Goal: Task Accomplishment & Management: Manage account settings

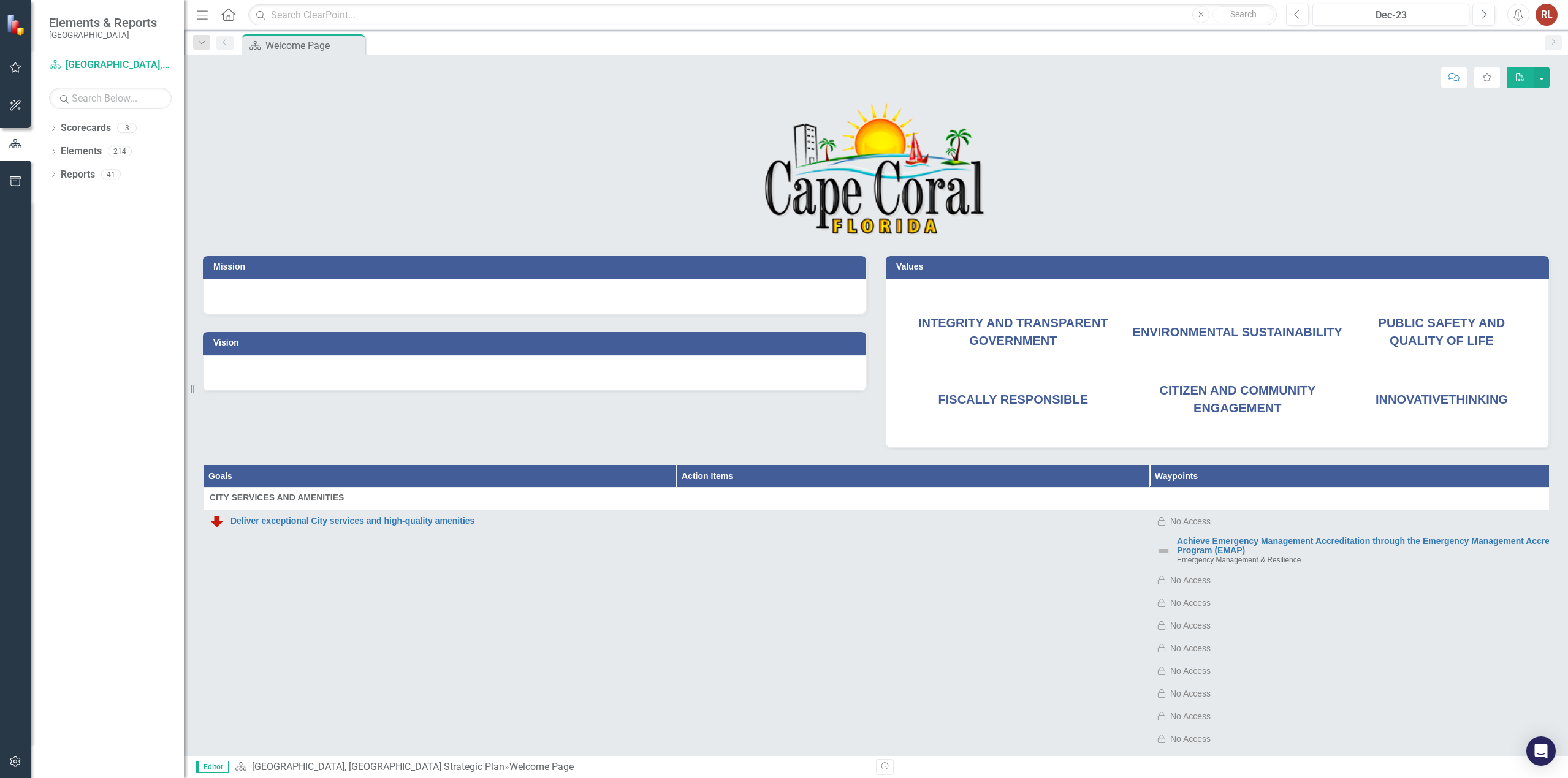
click at [23, 33] on img at bounding box center [17, 25] width 21 height 21
click at [21, 34] on img at bounding box center [17, 25] width 21 height 21
click at [69, 133] on link "Scorecards" at bounding box center [86, 128] width 50 height 14
click at [60, 128] on div "Dropdown Scorecards 3" at bounding box center [117, 130] width 135 height 23
click at [53, 131] on icon "Dropdown" at bounding box center [54, 130] width 9 height 7
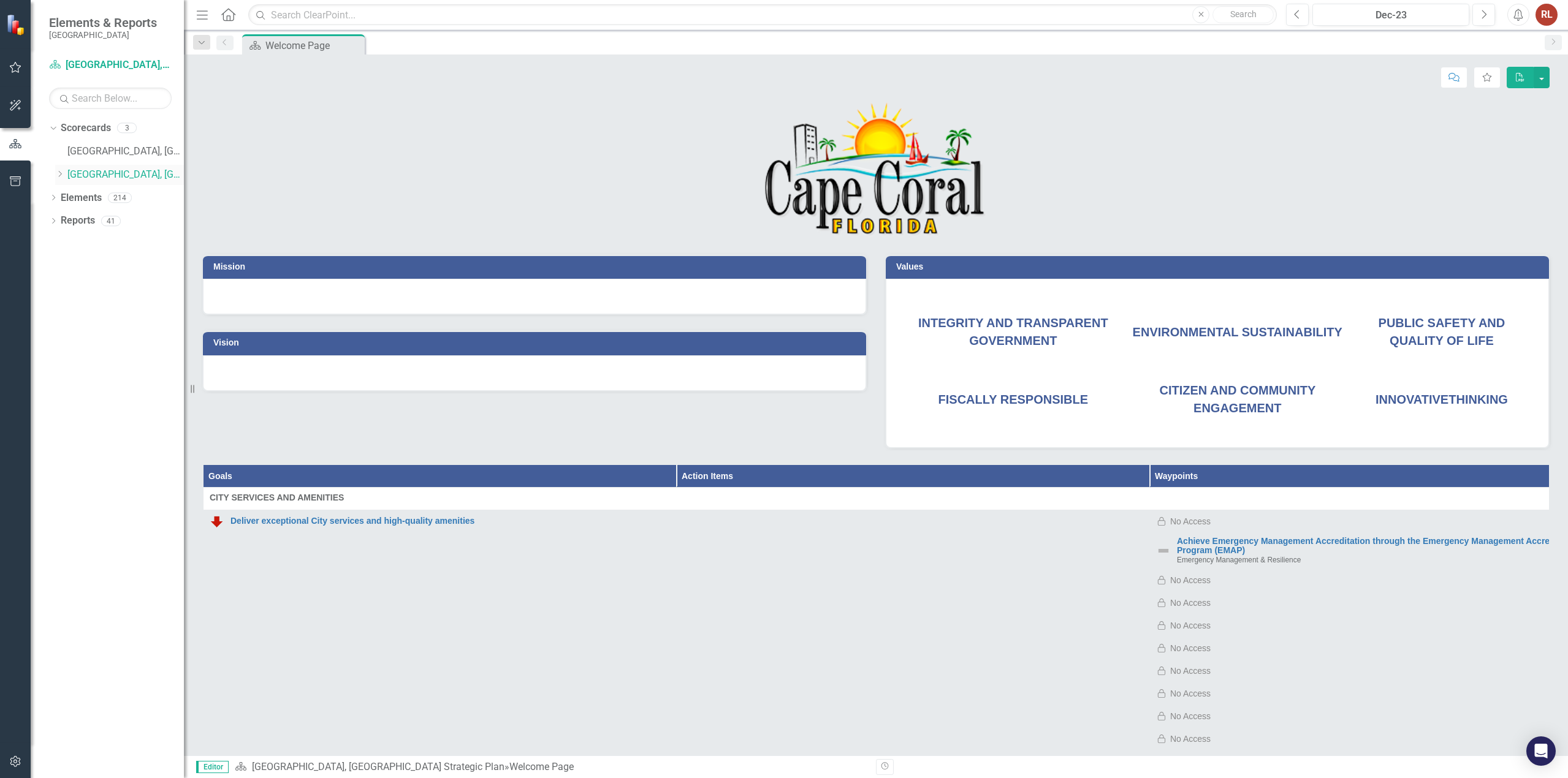
click at [101, 169] on link "[GEOGRAPHIC_DATA], [GEOGRAPHIC_DATA] Strategic Plan" at bounding box center [125, 175] width 117 height 14
click at [101, 149] on link "[GEOGRAPHIC_DATA], [GEOGRAPHIC_DATA] Business Initiatives" at bounding box center [125, 152] width 117 height 14
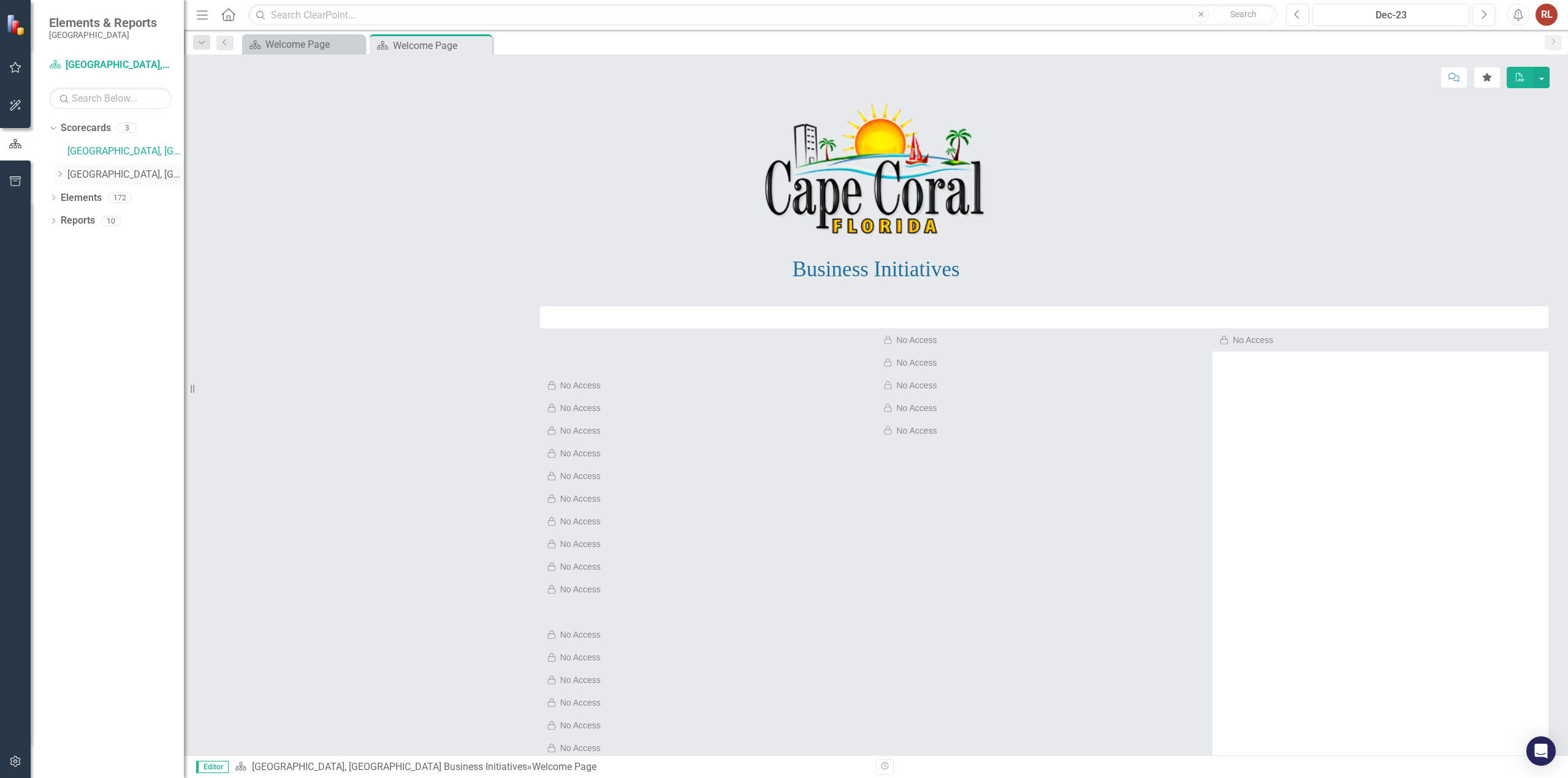
click at [98, 173] on link "[GEOGRAPHIC_DATA], [GEOGRAPHIC_DATA] Strategic Plan" at bounding box center [125, 175] width 117 height 14
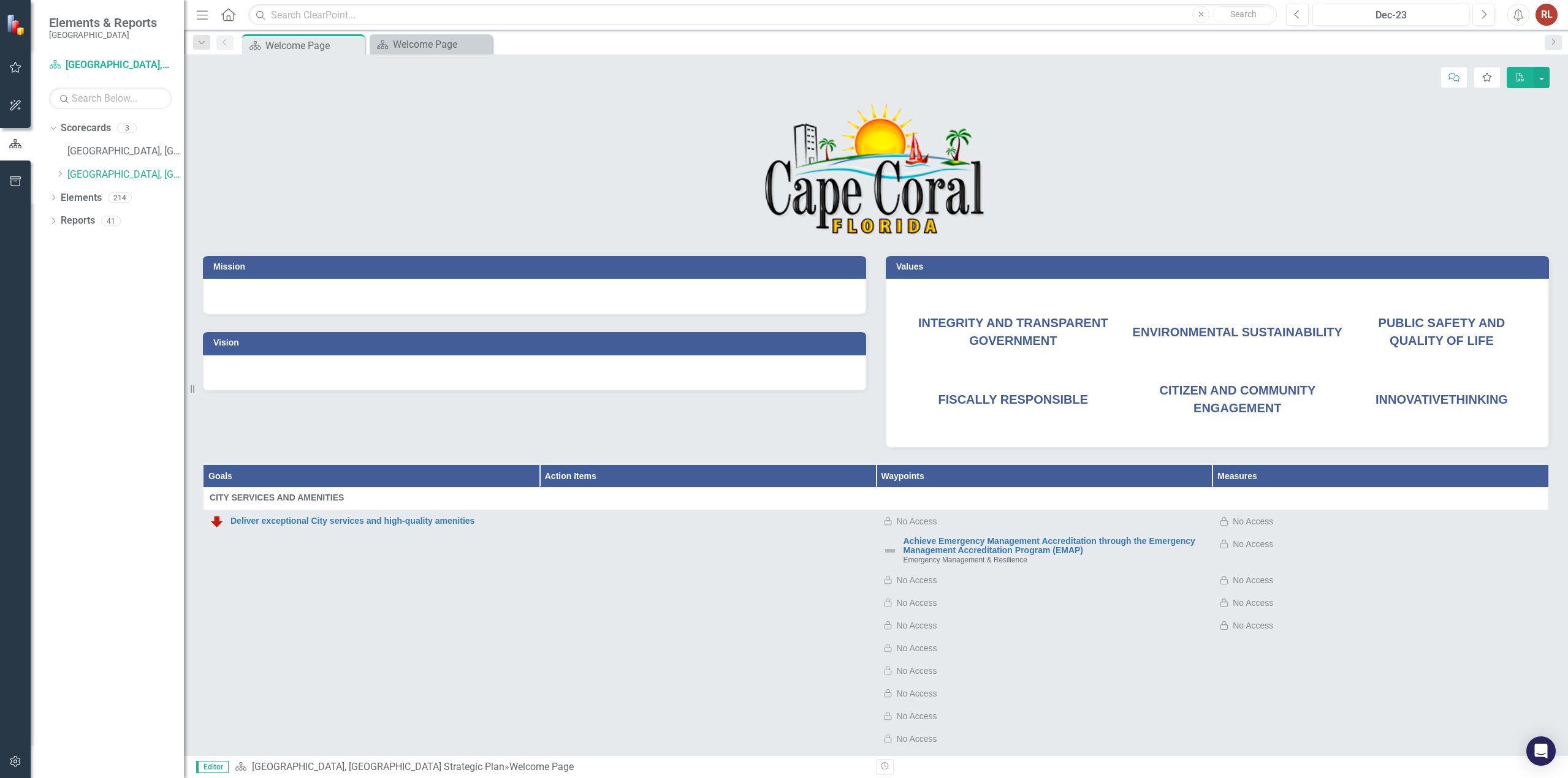
click at [783, 85] on button "Favorite" at bounding box center [1487, 78] width 27 height 21
click at [783, 81] on button "Favorite" at bounding box center [1487, 78] width 27 height 21
click at [783, 14] on button "Next" at bounding box center [1483, 14] width 23 height 22
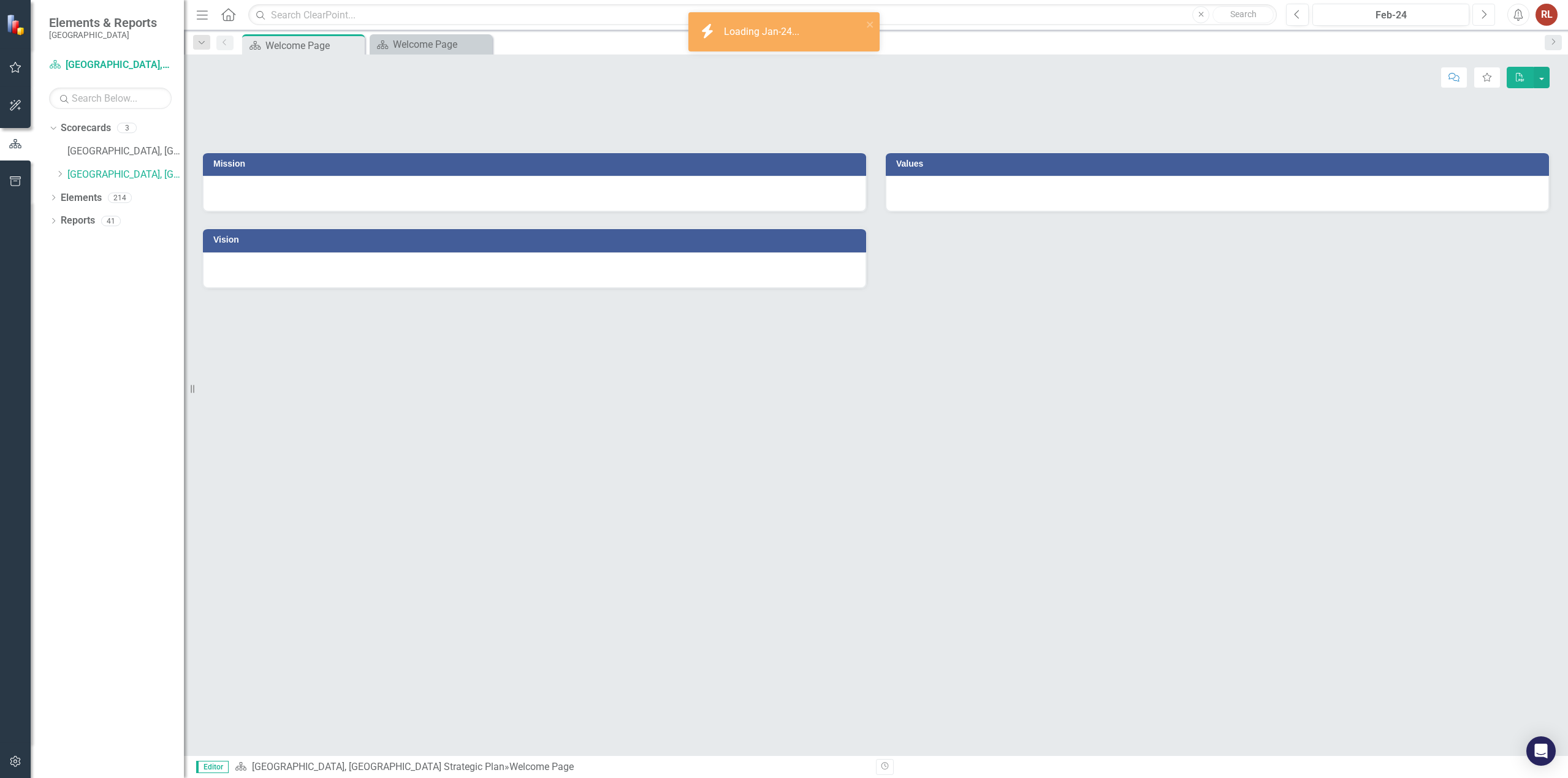
click at [783, 14] on button "Next" at bounding box center [1483, 14] width 23 height 22
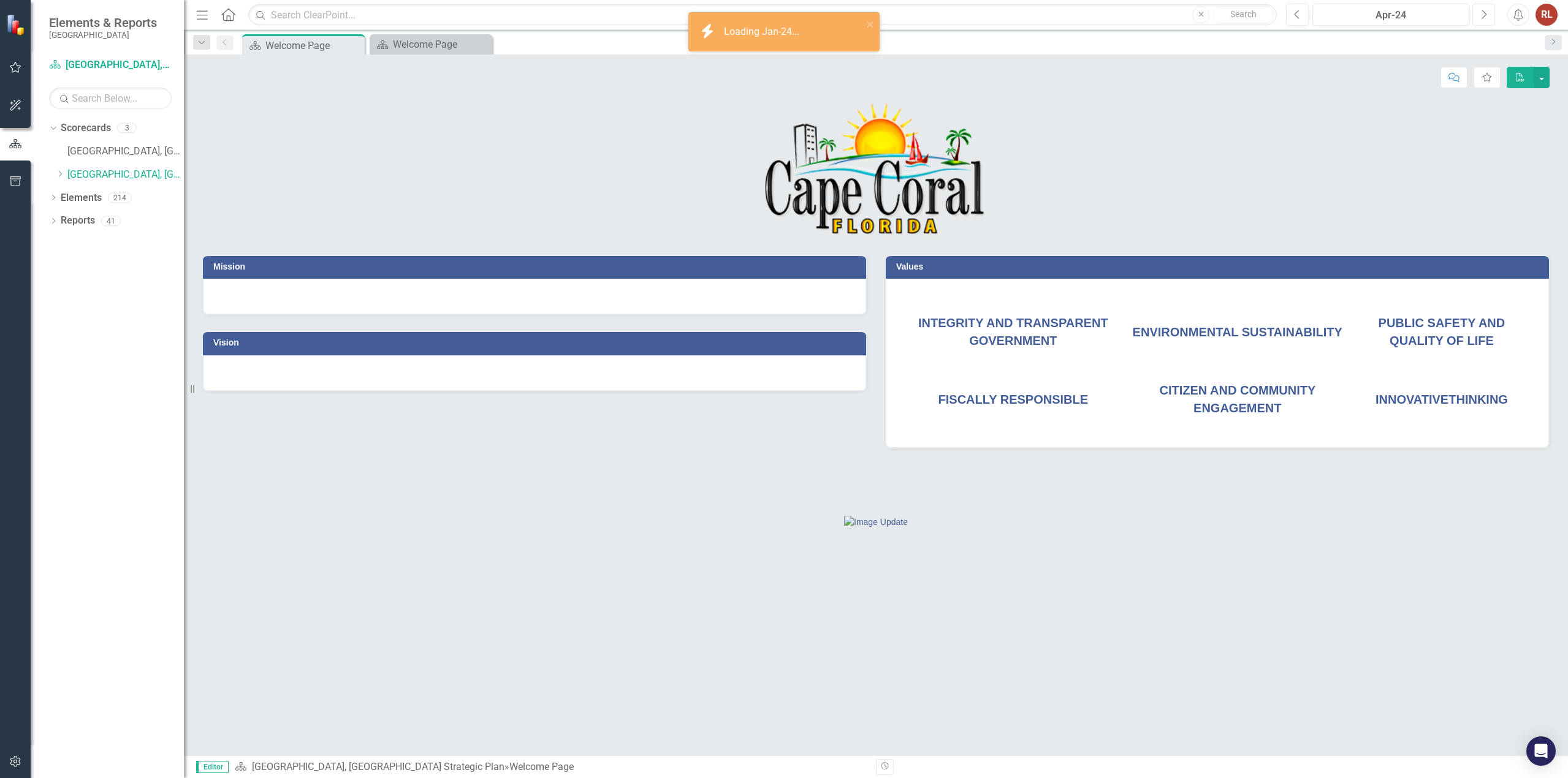
click at [783, 14] on button "Next" at bounding box center [1483, 14] width 23 height 22
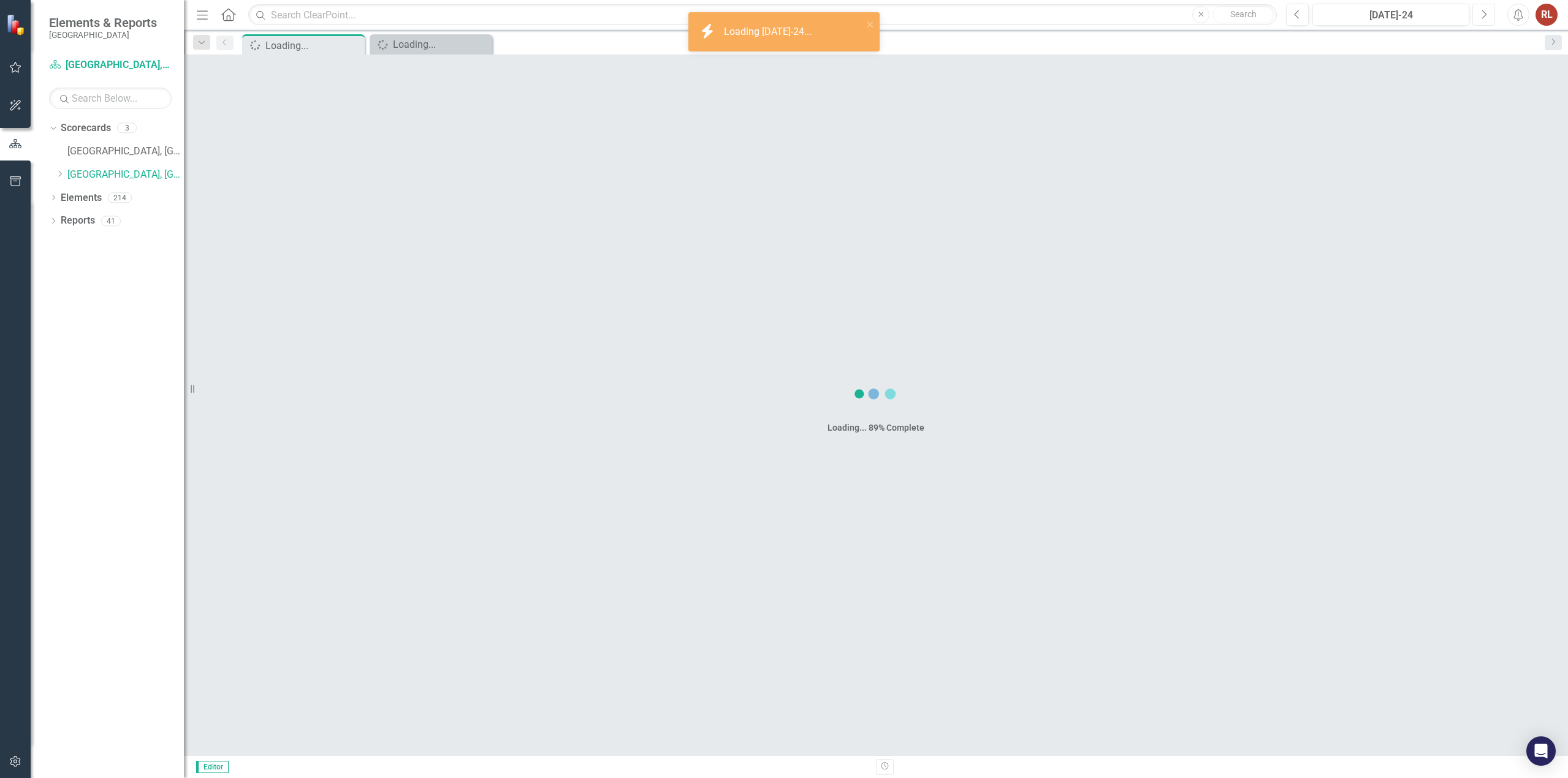
click at [783, 15] on button "Next" at bounding box center [1483, 14] width 23 height 22
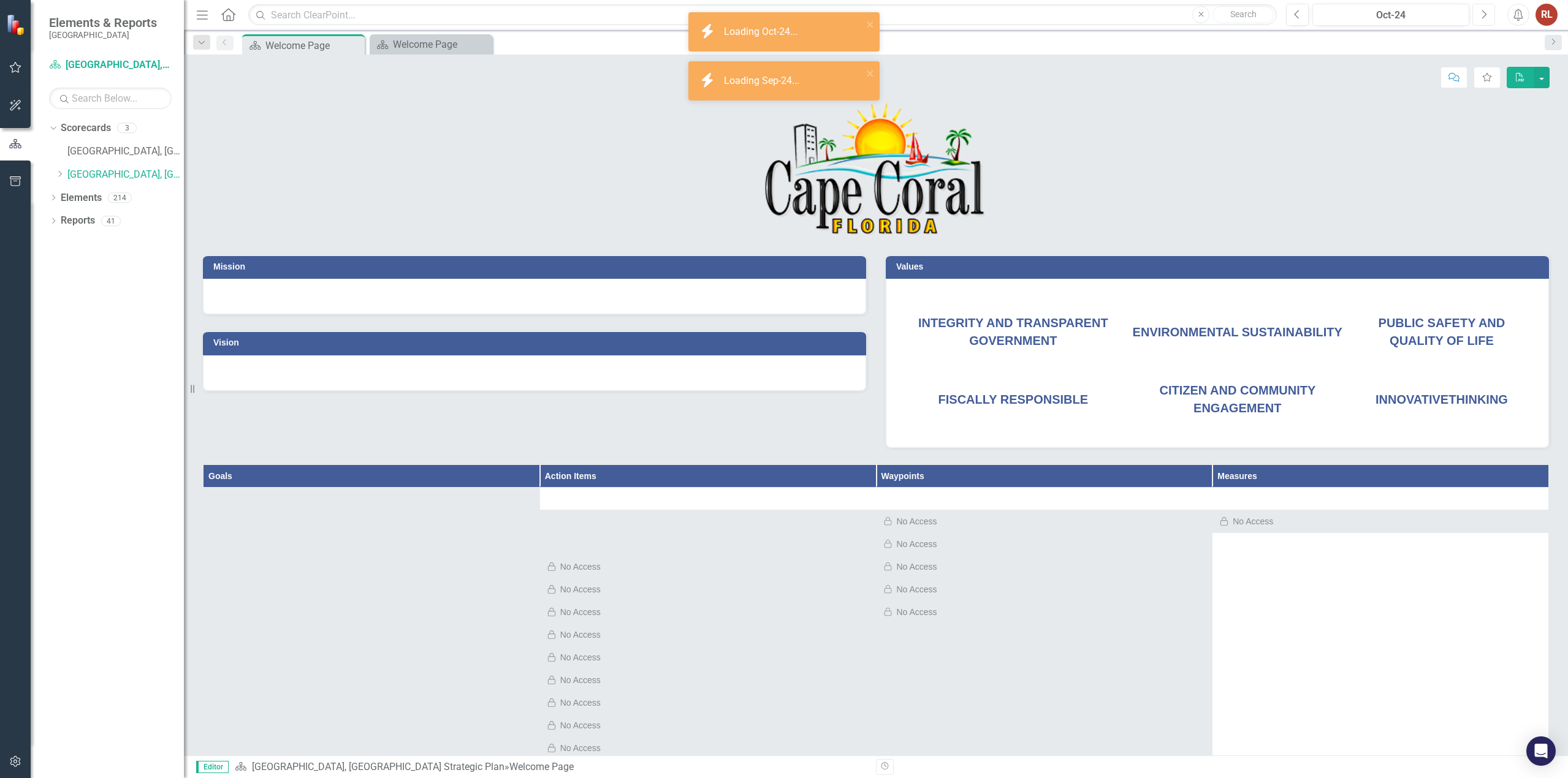
click at [783, 11] on button "Next" at bounding box center [1483, 14] width 23 height 22
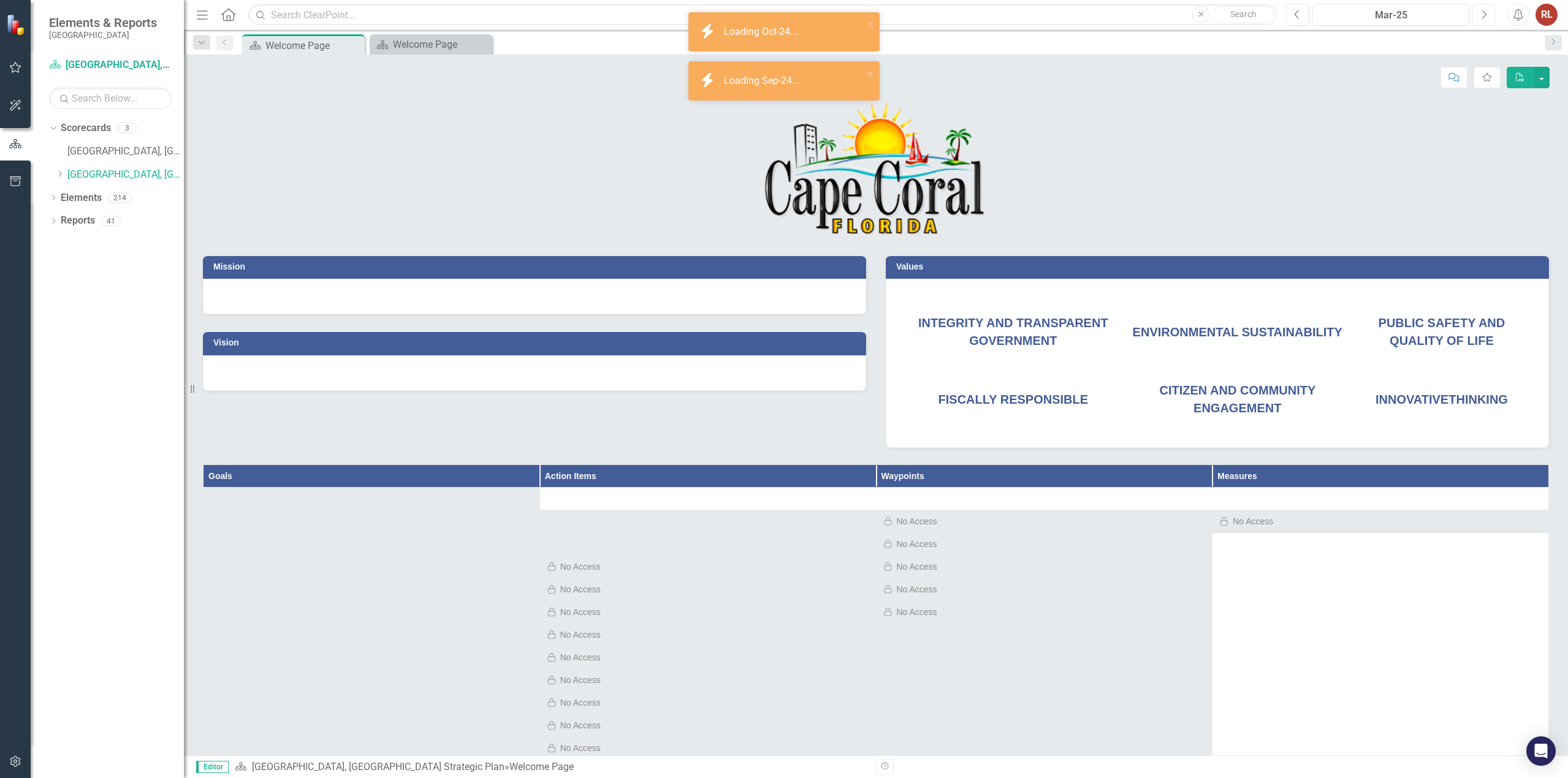
click at [783, 11] on button "Next" at bounding box center [1483, 14] width 23 height 22
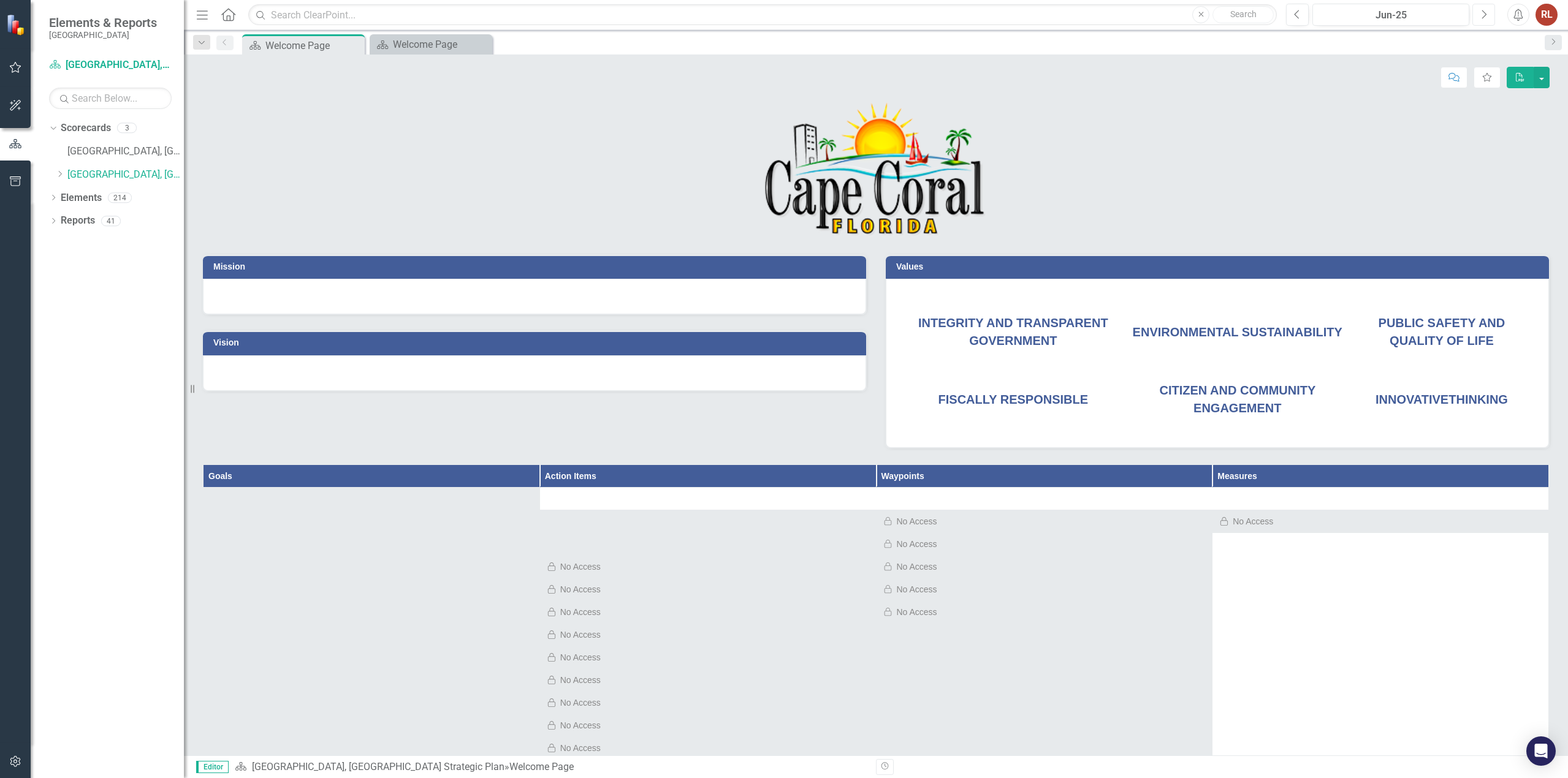
click at [783, 11] on button "Next" at bounding box center [1483, 14] width 23 height 22
click at [783, 10] on button "Next" at bounding box center [1483, 14] width 23 height 22
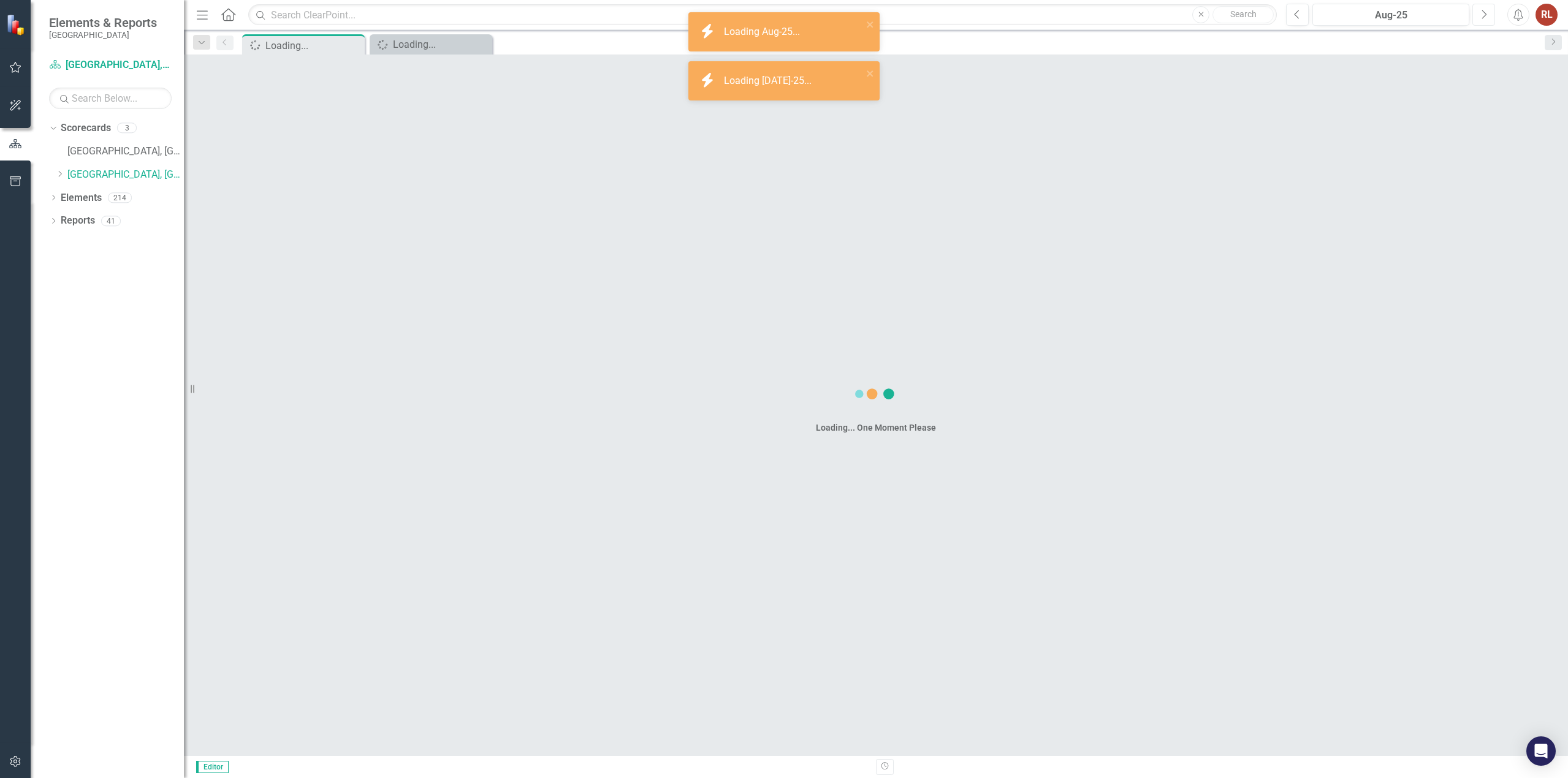
click at [783, 10] on button "Next" at bounding box center [1483, 14] width 23 height 22
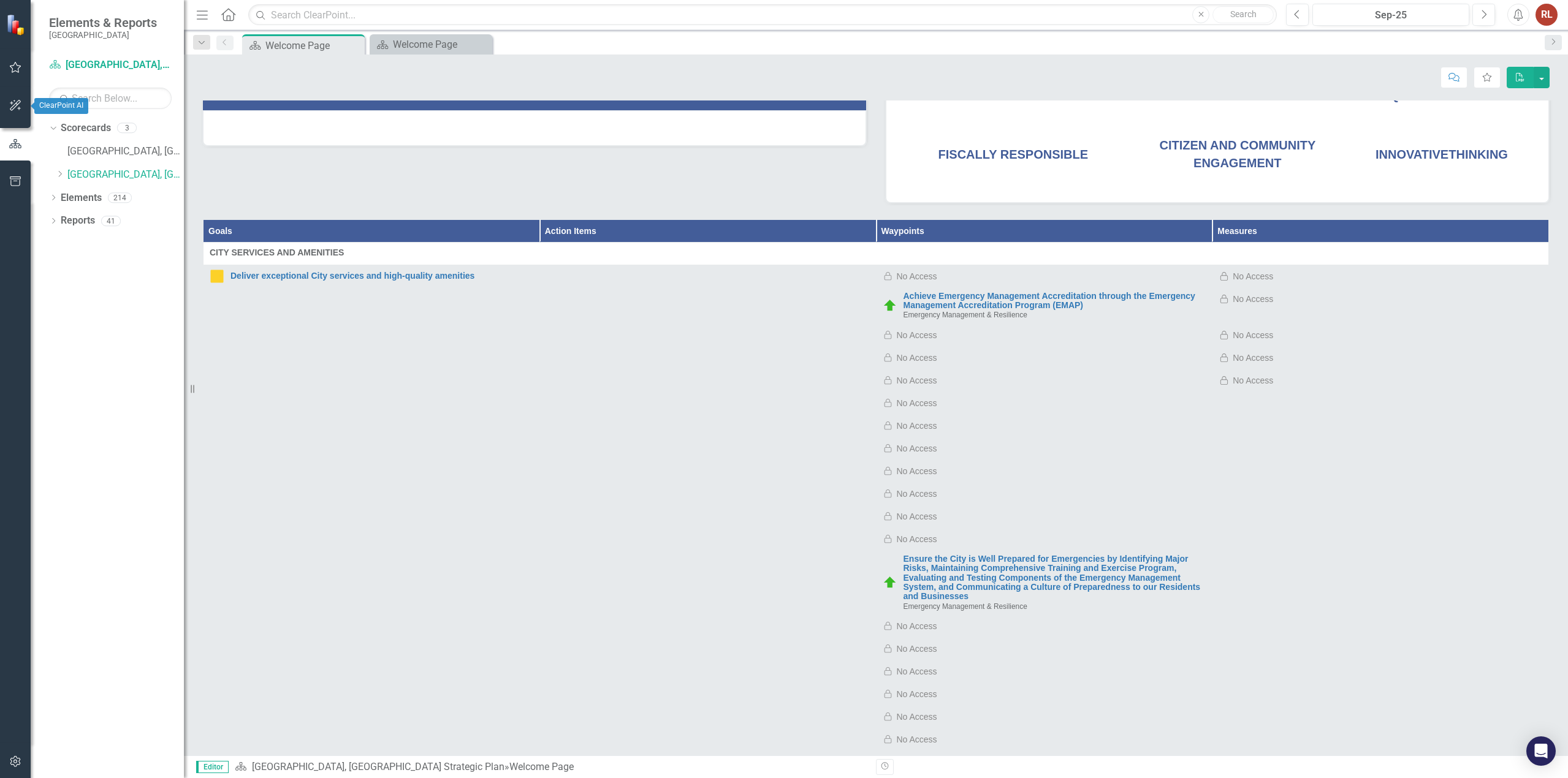
click at [15, 102] on icon "button" at bounding box center [15, 105] width 13 height 10
click at [16, 71] on icon "button" at bounding box center [15, 67] width 13 height 10
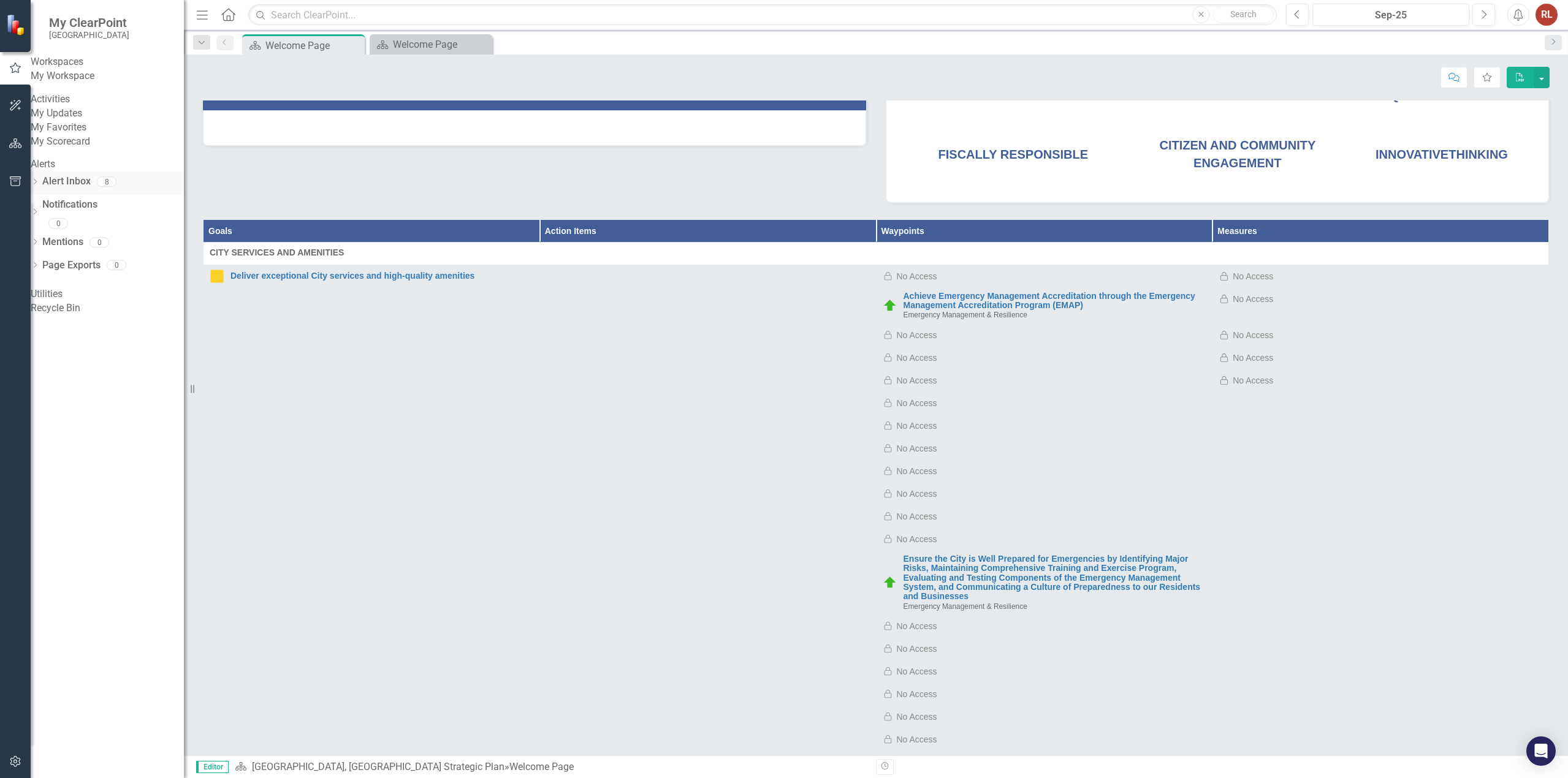
click at [91, 189] on link "Alert Inbox" at bounding box center [66, 182] width 49 height 14
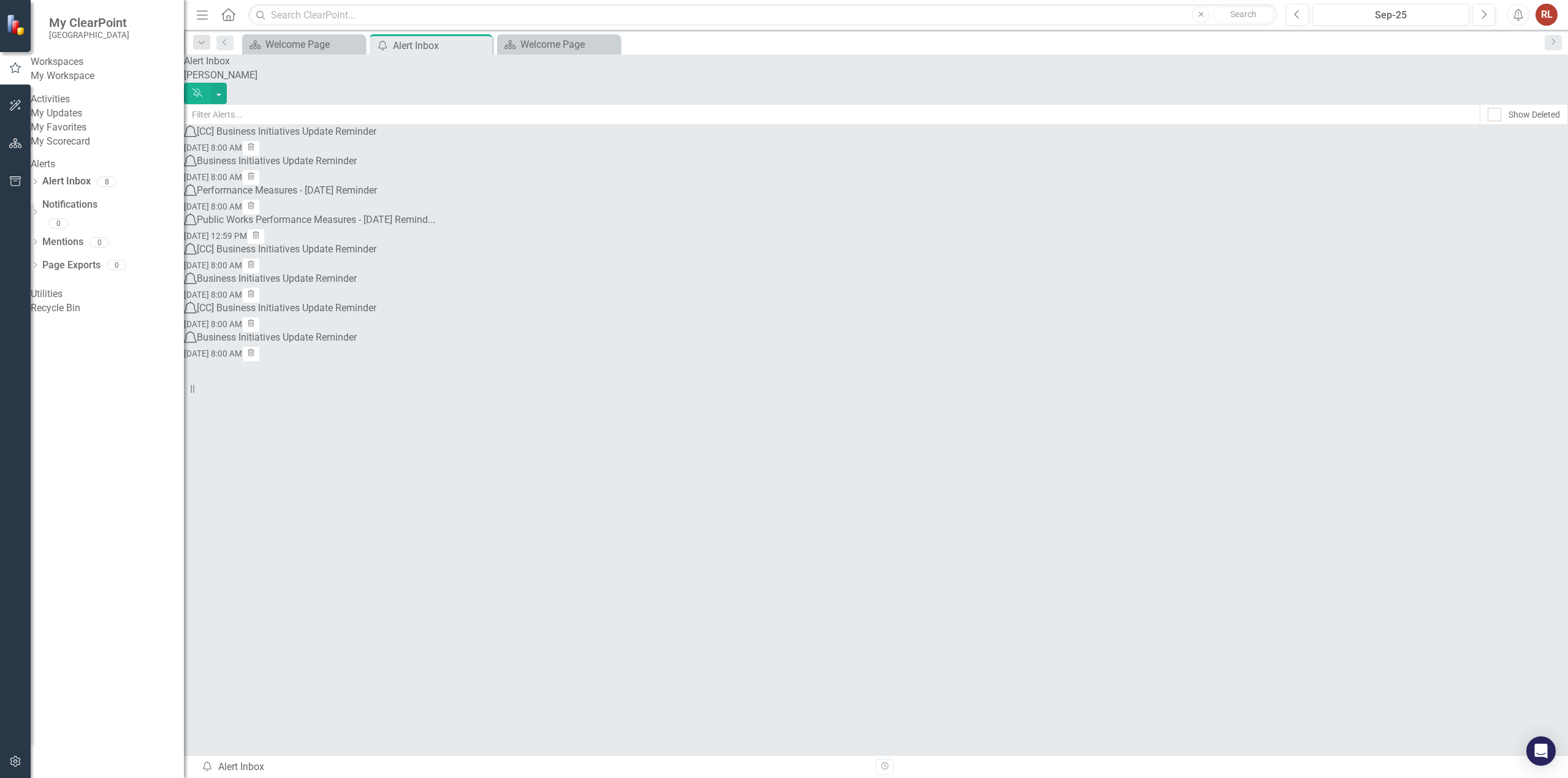
click at [339, 139] on div "[CC] Business Initiatives Update Reminder" at bounding box center [286, 132] width 179 height 14
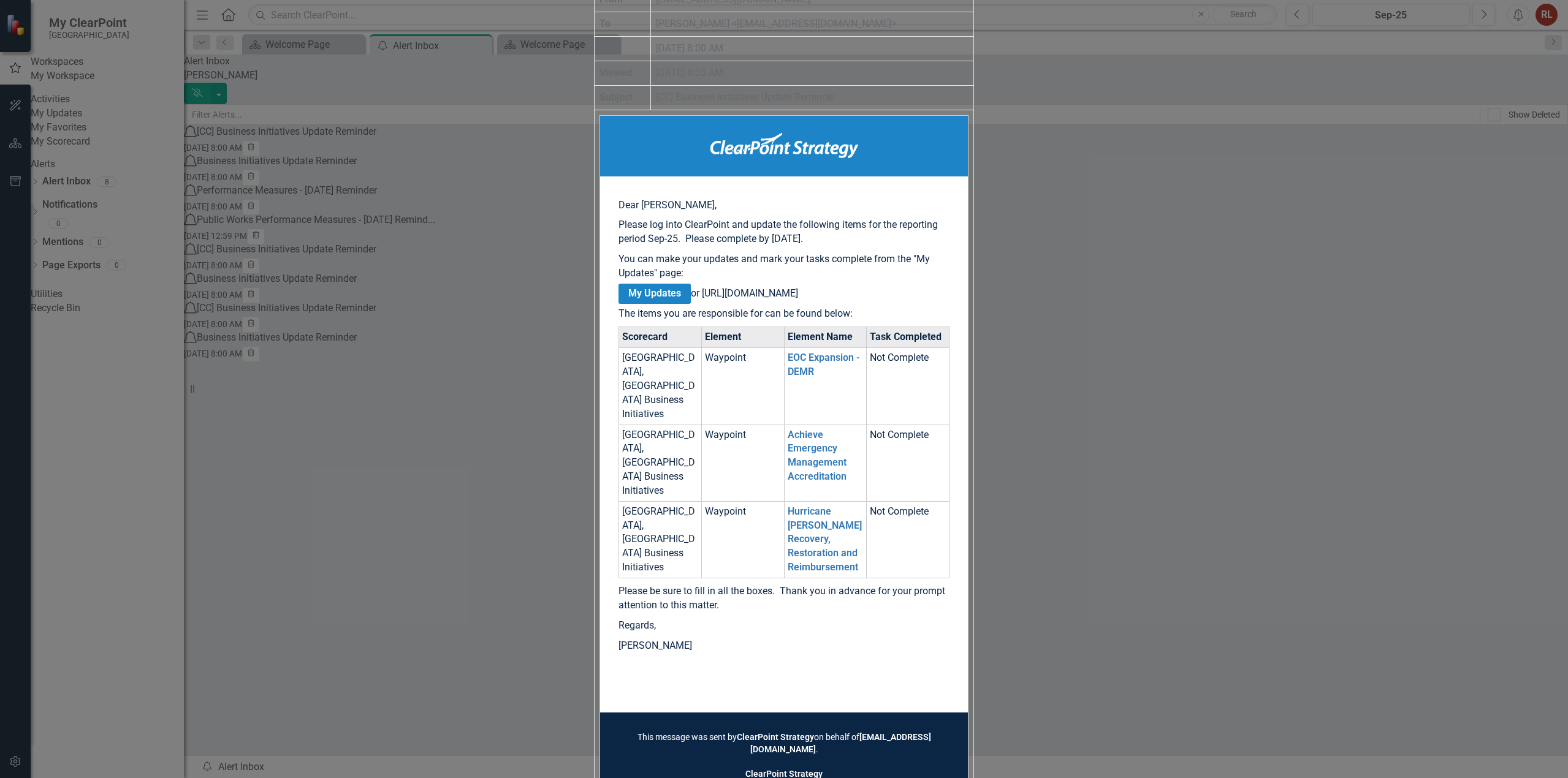
click at [691, 304] on link "My Updates" at bounding box center [655, 293] width 72 height 20
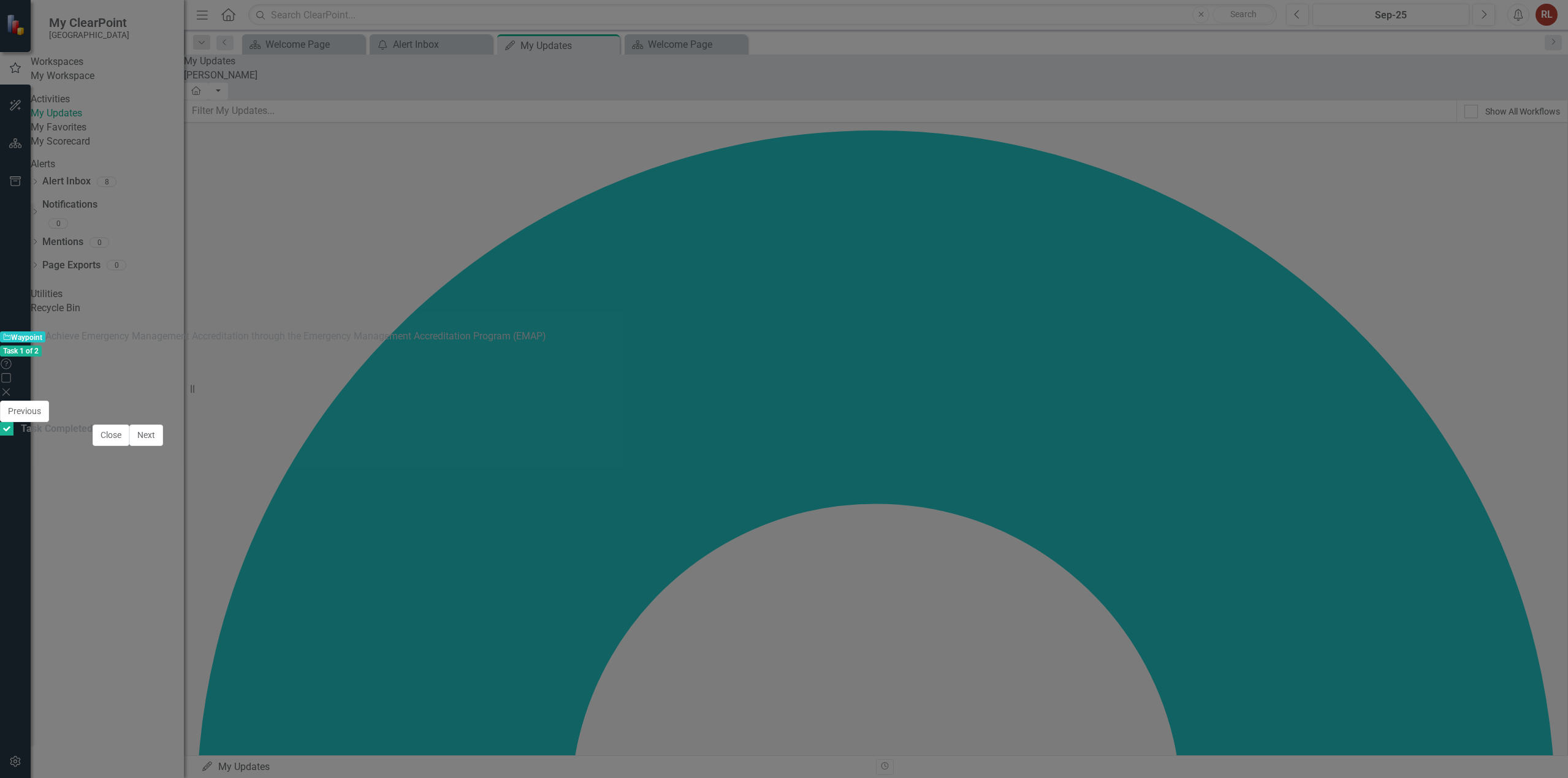
click at [12, 387] on icon "Close" at bounding box center [6, 391] width 12 height 10
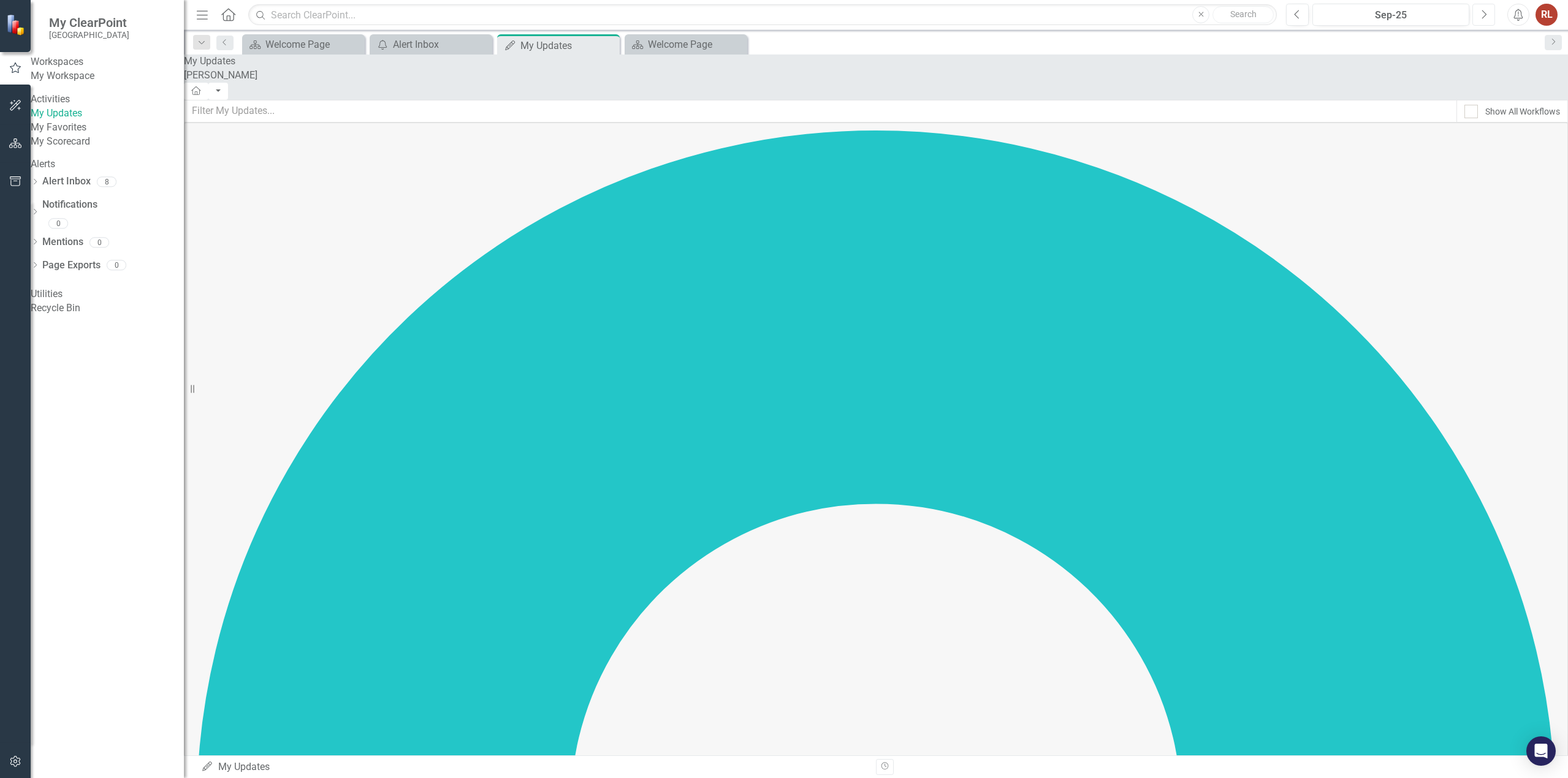
click at [783, 12] on button "Next" at bounding box center [1483, 14] width 23 height 22
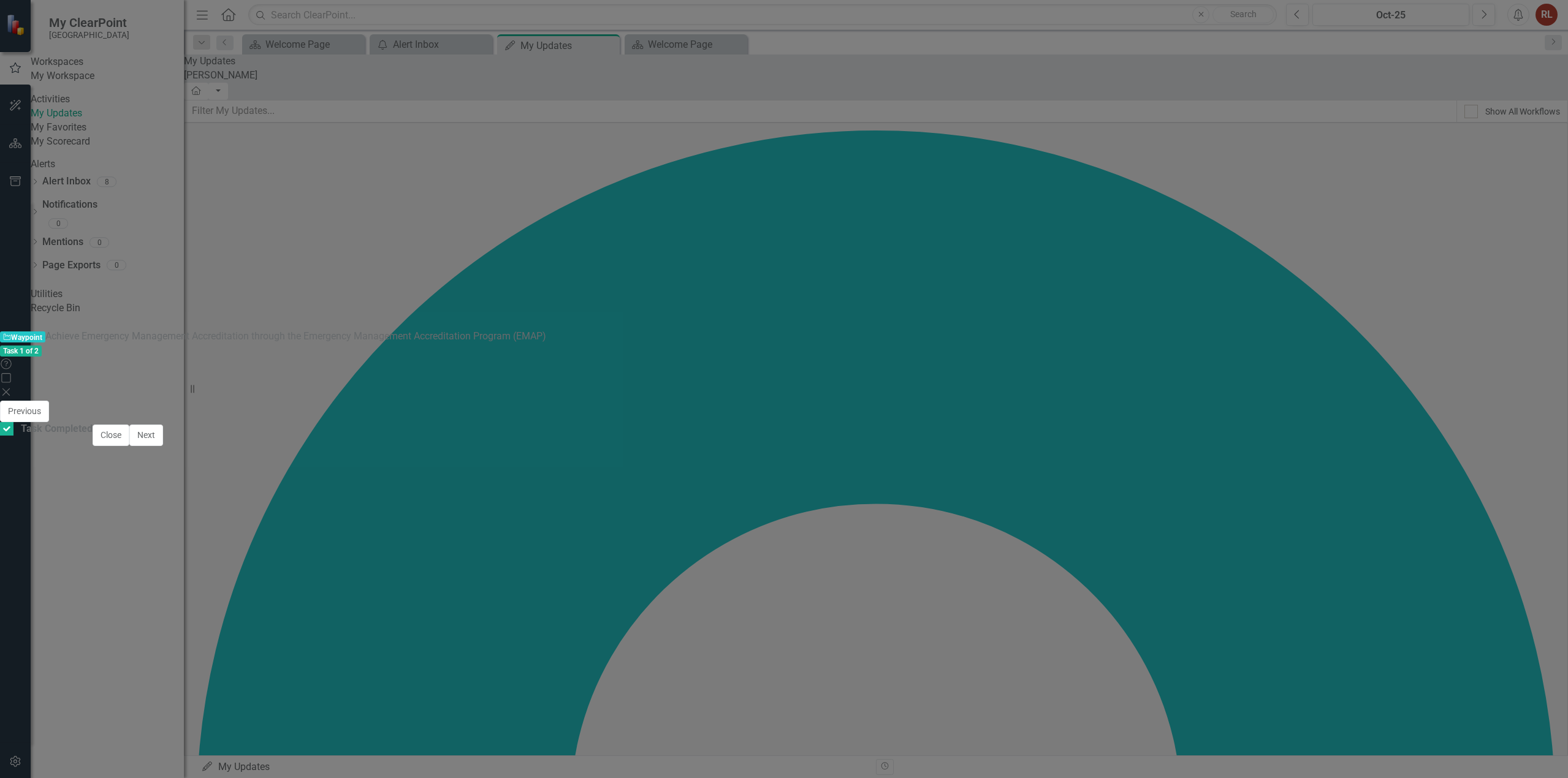
click at [243, 575] on td "Analysis" at bounding box center [443, 584] width 829 height 19
click at [540, 671] on div "[DATE] 4:37 PM" at bounding box center [397, 689] width 755 height 35
click at [783, 344] on div "Task 1 of 2 Help Maximize Close" at bounding box center [784, 371] width 1568 height 56
click at [12, 387] on icon "Close" at bounding box center [6, 391] width 12 height 10
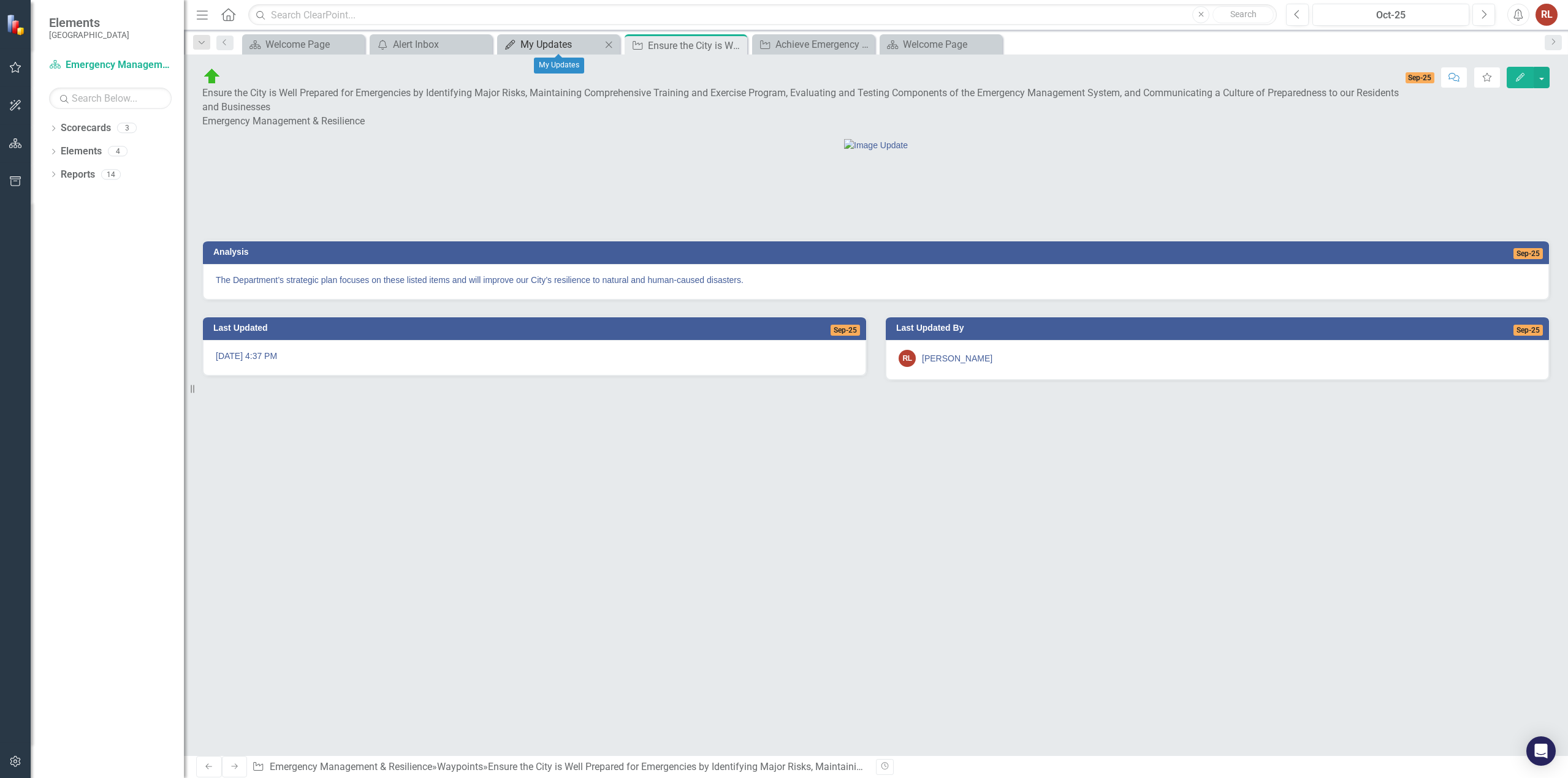
click at [572, 43] on div "My Updates" at bounding box center [561, 44] width 81 height 15
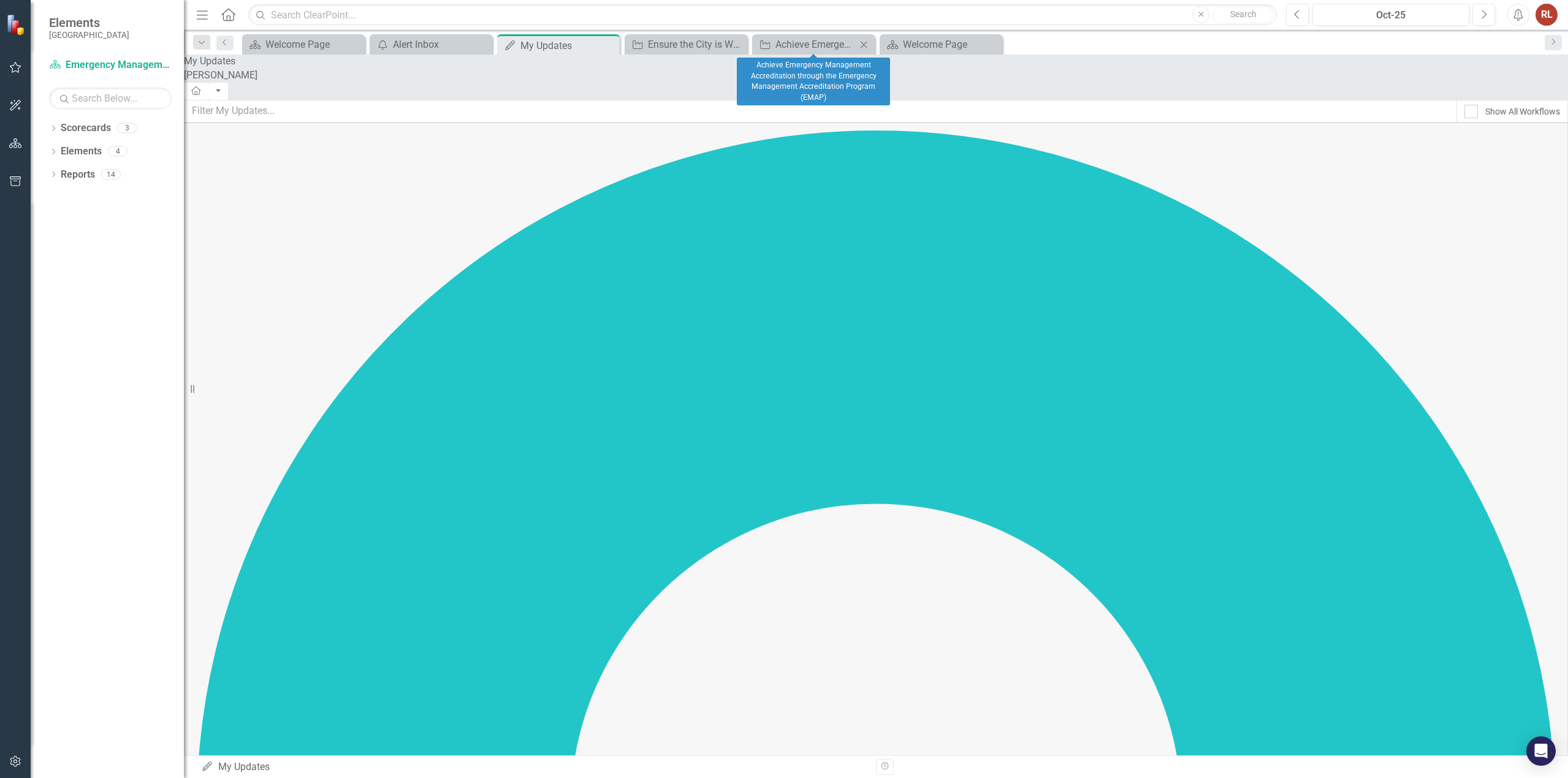
click at [783, 52] on div "Waypoint Achieve Emergency Management Accreditation through the Emergency Manag…" at bounding box center [813, 44] width 123 height 20
